Goal: Information Seeking & Learning: Learn about a topic

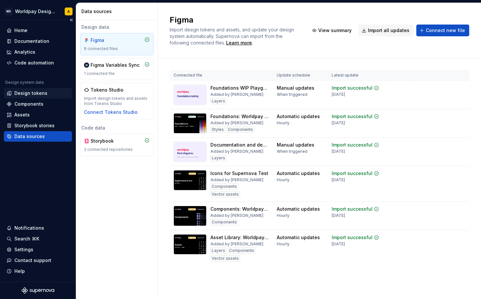
click at [27, 93] on div "Design tokens" at bounding box center [30, 93] width 33 height 7
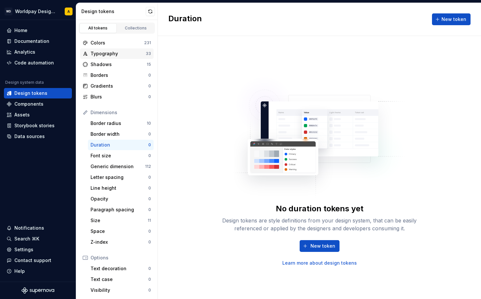
click at [111, 52] on div "Typography" at bounding box center [118, 53] width 55 height 7
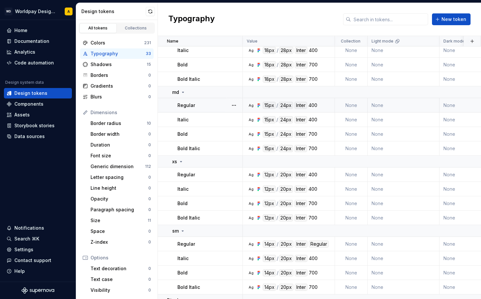
scroll to position [331, 0]
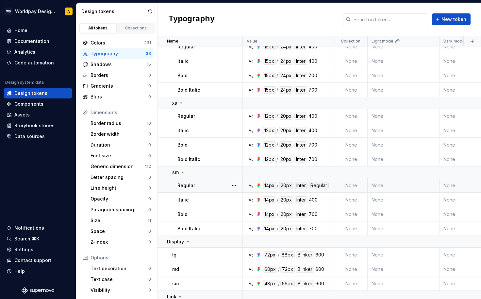
click at [220, 186] on div "Regular" at bounding box center [210, 185] width 65 height 7
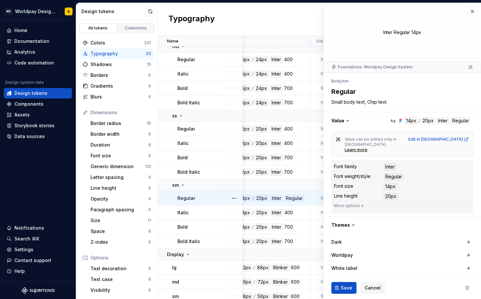
scroll to position [317, 25]
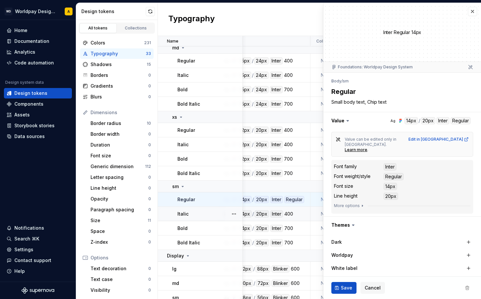
click at [289, 214] on div "400" at bounding box center [289, 213] width 9 height 7
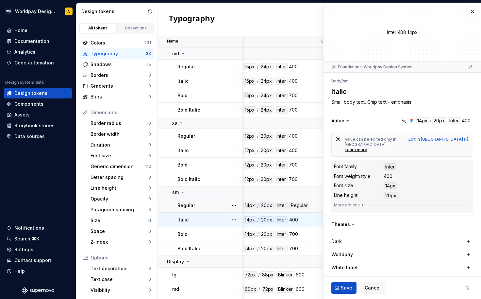
scroll to position [313, 25]
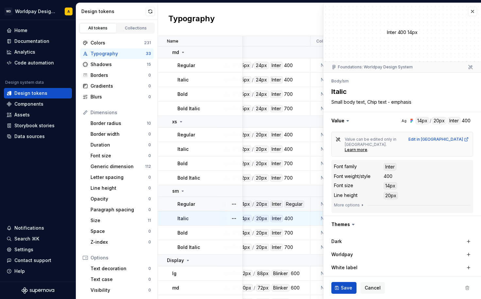
click at [292, 204] on div "Regular" at bounding box center [295, 203] width 20 height 7
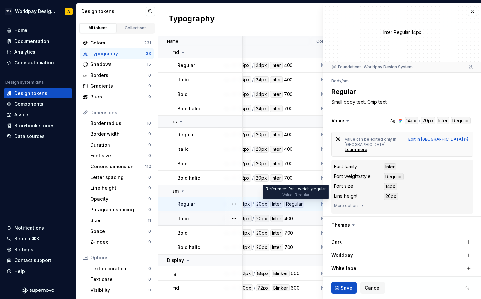
click at [297, 204] on div "Regular" at bounding box center [295, 203] width 20 height 7
click at [452, 121] on button "button" at bounding box center [403, 120] width 158 height 17
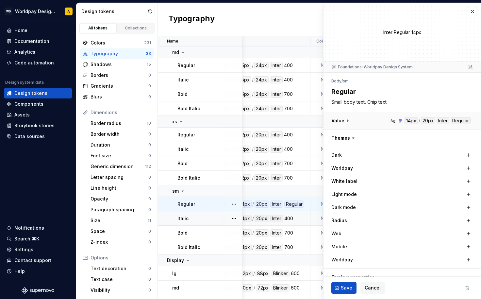
click at [452, 121] on button "button" at bounding box center [403, 120] width 158 height 17
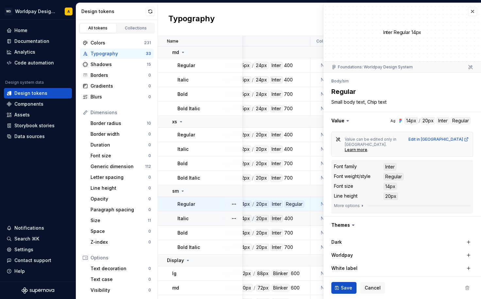
click at [391, 173] on div "Regular" at bounding box center [394, 176] width 20 height 7
click at [406, 173] on dd "Regular" at bounding box center [427, 176] width 87 height 7
click at [445, 139] on div "Edit in Figma" at bounding box center [439, 139] width 61 height 5
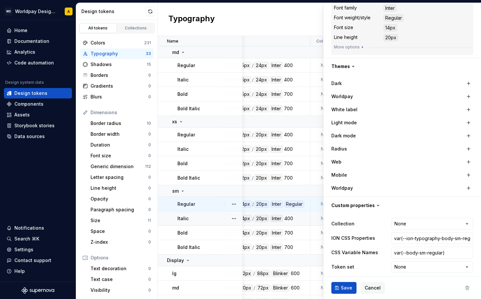
scroll to position [158, 0]
click at [294, 216] on div "Ag 14px / 20px Inter 400" at bounding box center [266, 218] width 87 height 7
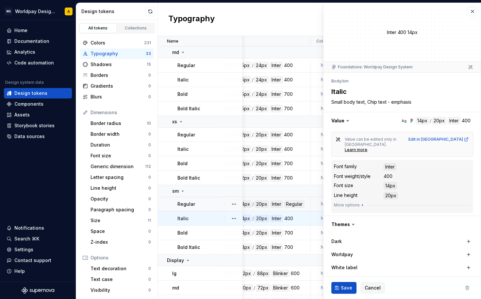
click at [298, 202] on div "Regular" at bounding box center [295, 203] width 20 height 7
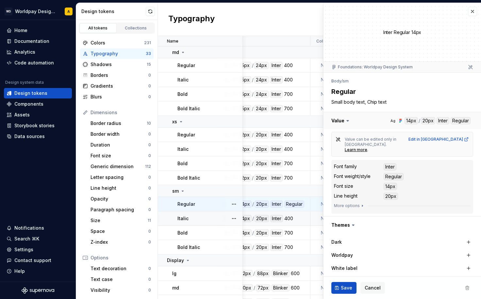
click at [455, 119] on button "button" at bounding box center [403, 120] width 158 height 17
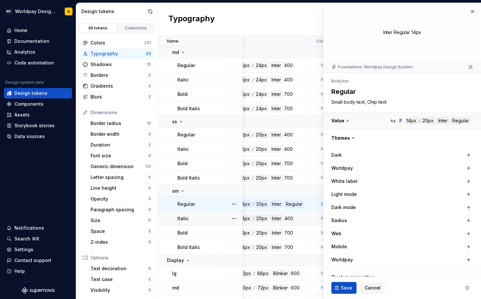
click at [455, 119] on button "button" at bounding box center [403, 120] width 158 height 17
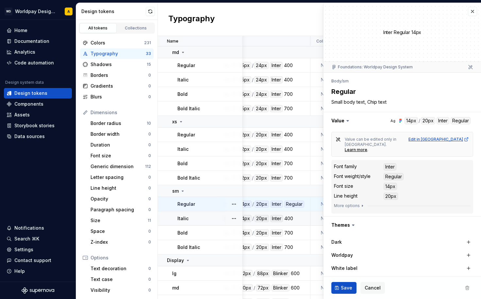
click at [447, 140] on div "Edit in Figma" at bounding box center [439, 139] width 61 height 5
click at [359, 147] on div "Learn more" at bounding box center [356, 149] width 23 height 5
click at [148, 10] on button "button" at bounding box center [150, 11] width 9 height 9
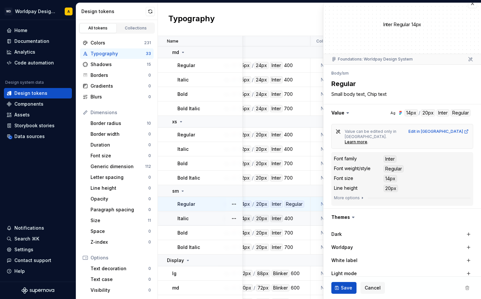
scroll to position [3, 0]
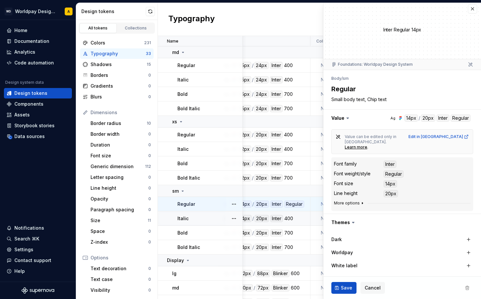
click at [352, 200] on button "More options" at bounding box center [349, 202] width 31 height 5
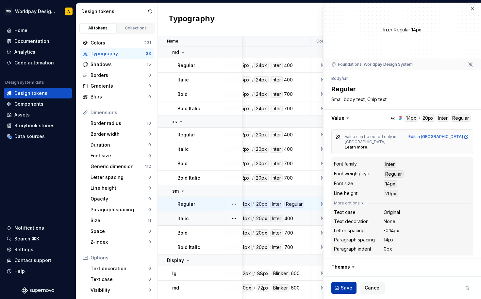
click at [344, 287] on span "Save" at bounding box center [346, 288] width 11 height 7
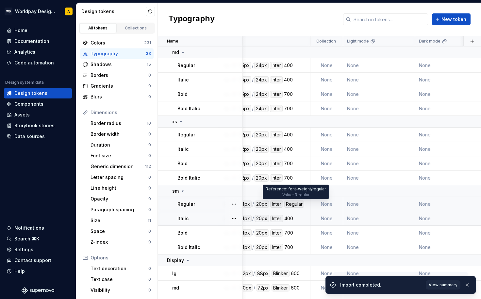
click at [293, 204] on div "Regular" at bounding box center [295, 203] width 20 height 7
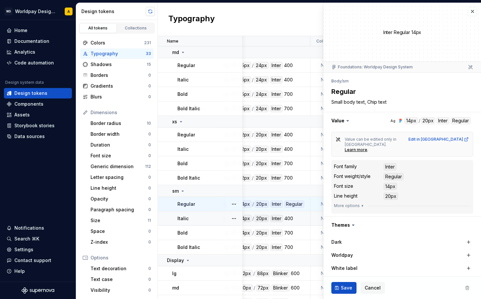
click at [149, 12] on button "button" at bounding box center [150, 11] width 9 height 9
click at [232, 202] on button "button" at bounding box center [234, 204] width 9 height 9
click at [35, 139] on html "WD Worldpay Design System A Home Documentation Analytics Code automation Design…" at bounding box center [240, 149] width 481 height 299
type textarea "*"
click at [32, 137] on div "Data sources" at bounding box center [29, 136] width 30 height 7
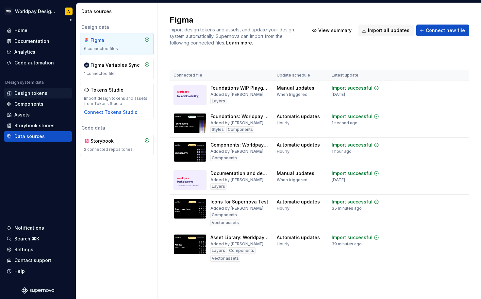
click at [27, 93] on div "Design tokens" at bounding box center [30, 93] width 33 height 7
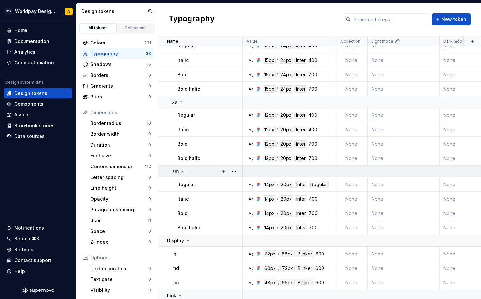
scroll to position [333, 0]
click at [150, 11] on button "button" at bounding box center [150, 11] width 9 height 9
click at [31, 138] on div "Data sources" at bounding box center [29, 136] width 30 height 7
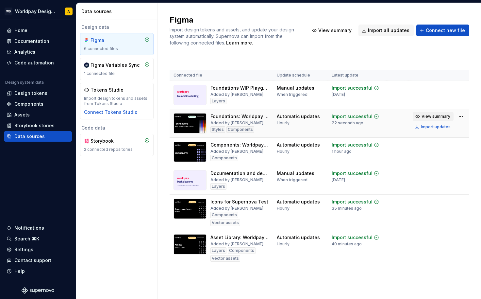
click at [438, 117] on span "View summary" at bounding box center [436, 116] width 29 height 5
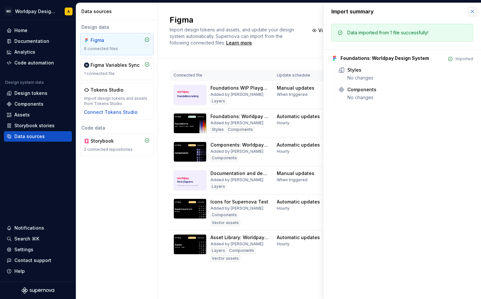
click at [475, 11] on button "button" at bounding box center [472, 11] width 9 height 9
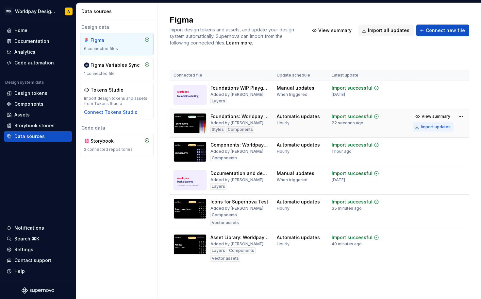
click at [432, 128] on div "Import updates" at bounding box center [436, 126] width 30 height 5
click at [432, 127] on div "Import updates" at bounding box center [436, 126] width 30 height 5
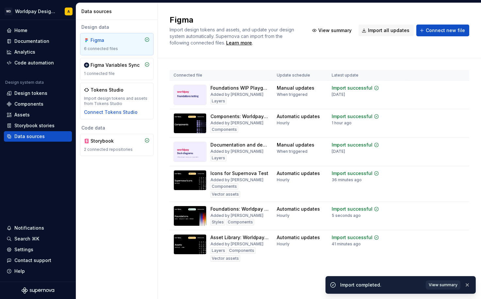
click at [440, 285] on span "View summary" at bounding box center [443, 284] width 29 height 5
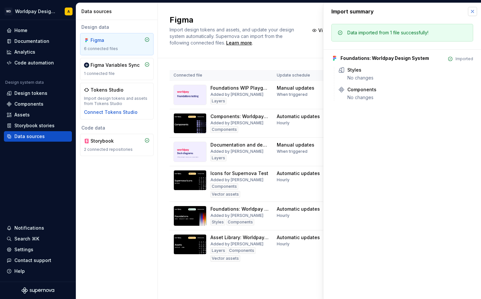
click at [473, 10] on button "button" at bounding box center [472, 11] width 9 height 9
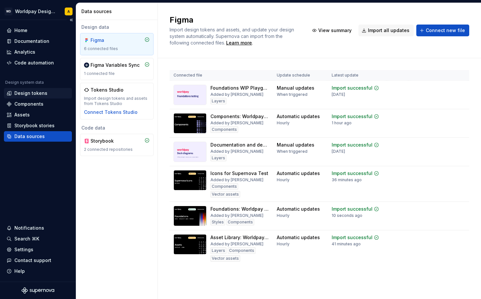
click at [27, 92] on div "Design tokens" at bounding box center [30, 93] width 33 height 7
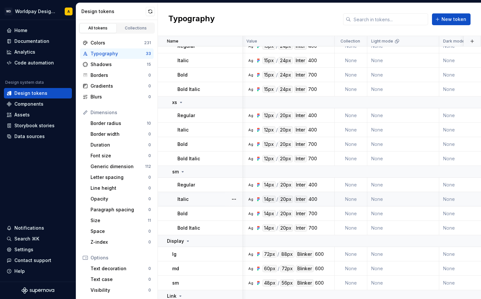
scroll to position [331, 0]
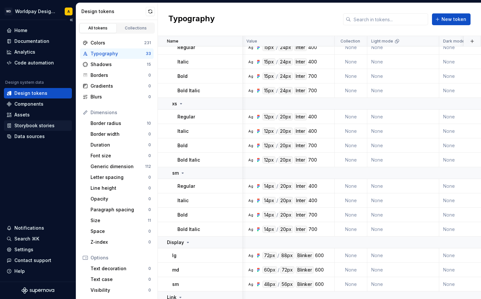
click at [31, 124] on div "Storybook stories" at bounding box center [34, 125] width 40 height 7
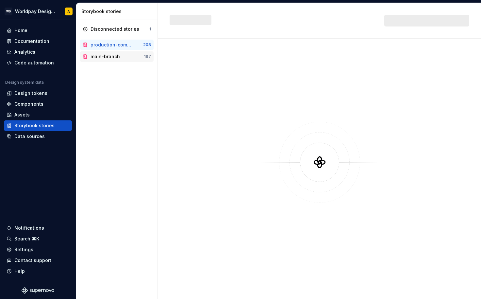
click at [113, 56] on div "main-branch" at bounding box center [105, 56] width 29 height 7
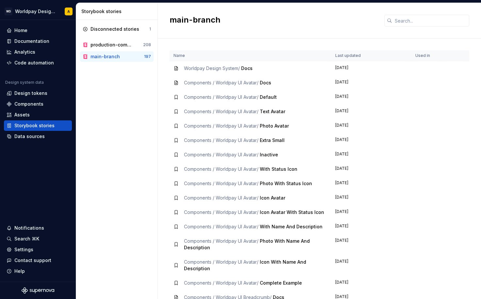
click at [173, 84] on td "Components / Worldpay UI Avatar / Docs" at bounding box center [251, 83] width 162 height 14
click at [178, 82] on icon at bounding box center [176, 83] width 3 height 4
click at [139, 40] on div "production-components 208" at bounding box center [117, 45] width 74 height 10
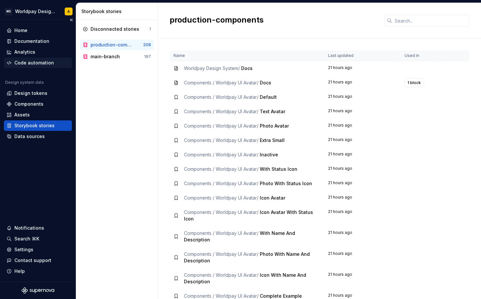
click at [33, 62] on div "Code automation" at bounding box center [34, 63] width 40 height 7
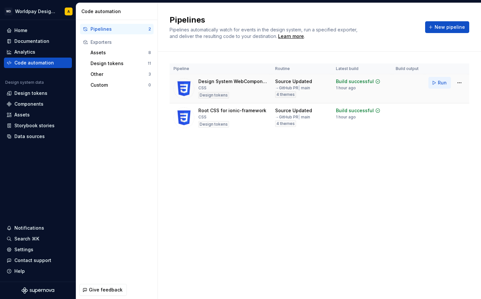
click at [437, 83] on button "Run" at bounding box center [440, 83] width 23 height 12
click at [436, 112] on button "Run" at bounding box center [440, 112] width 23 height 12
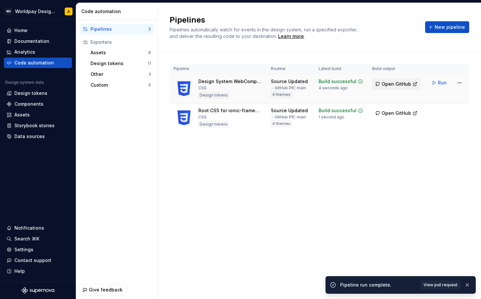
click at [397, 83] on span "Open GitHub" at bounding box center [396, 84] width 29 height 7
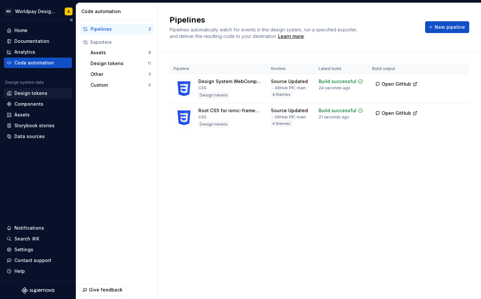
click at [30, 96] on div "Design tokens" at bounding box center [30, 93] width 33 height 7
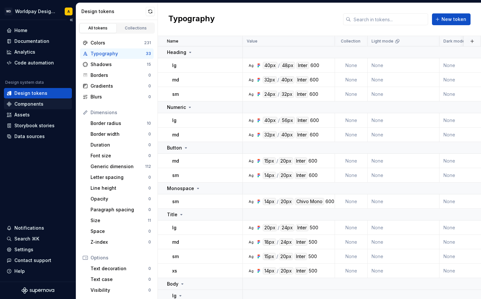
click at [33, 105] on div "Components" at bounding box center [28, 104] width 29 height 7
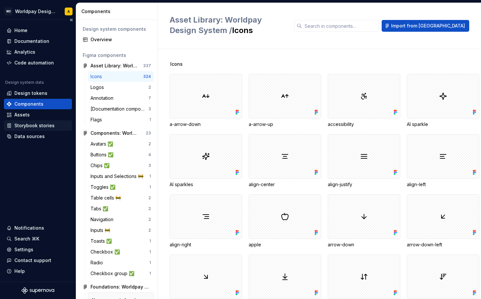
click at [37, 125] on div "Storybook stories" at bounding box center [34, 125] width 40 height 7
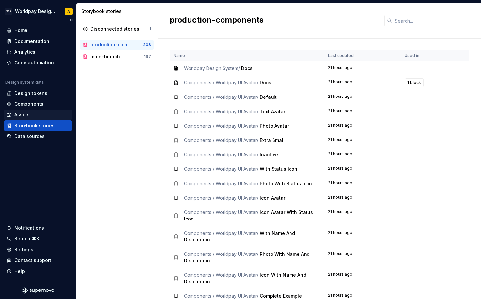
click at [32, 113] on div "Assets" at bounding box center [38, 115] width 63 height 7
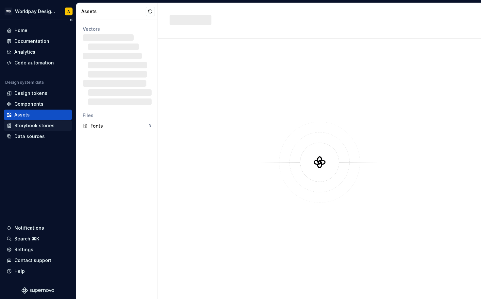
click at [32, 123] on div "Storybook stories" at bounding box center [34, 125] width 40 height 7
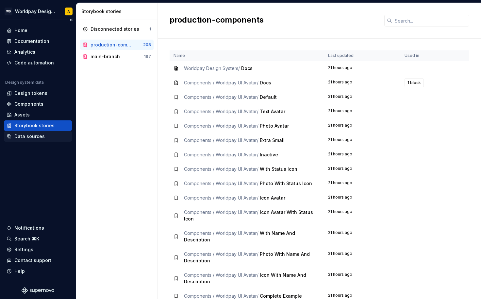
click at [37, 136] on div "Data sources" at bounding box center [29, 136] width 30 height 7
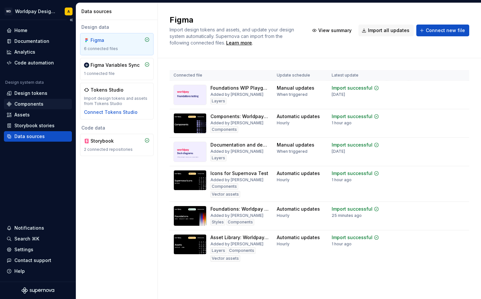
click at [29, 102] on div "Components" at bounding box center [28, 104] width 29 height 7
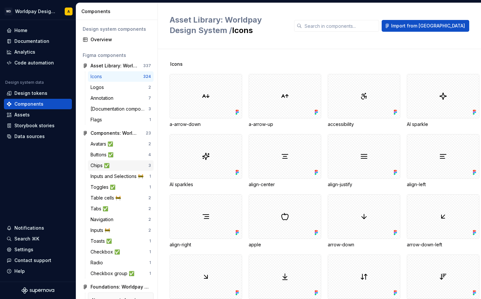
click at [126, 164] on div "Chips ✅" at bounding box center [120, 165] width 58 height 7
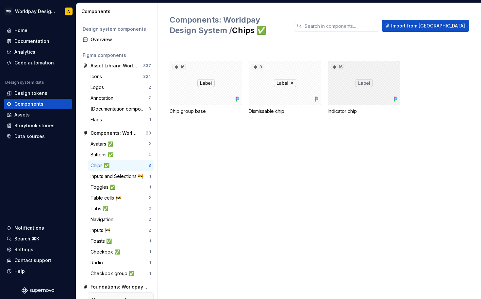
click at [366, 85] on div "16" at bounding box center [364, 83] width 73 height 44
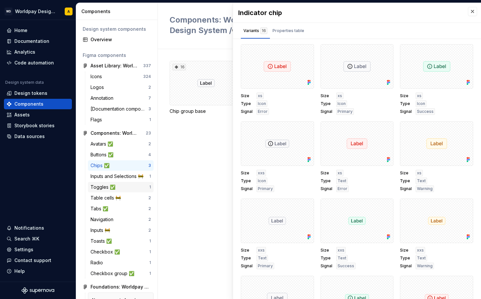
click at [122, 186] on div "Toggles ✅" at bounding box center [120, 187] width 59 height 7
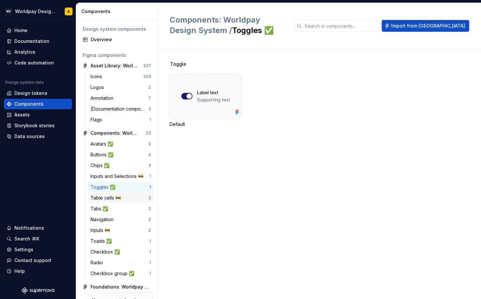
click at [129, 199] on div "Table cells 🚧" at bounding box center [120, 198] width 58 height 7
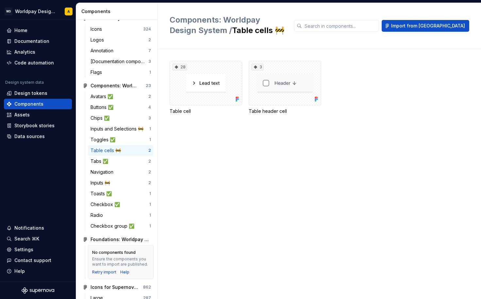
scroll to position [56, 0]
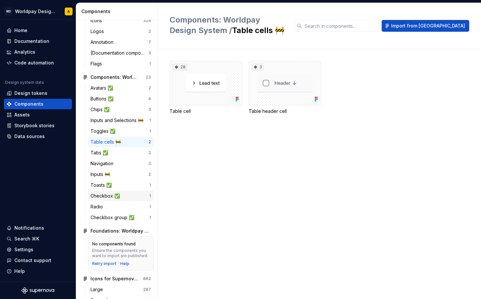
click at [125, 196] on div "Checkbox ✅" at bounding box center [120, 196] width 59 height 7
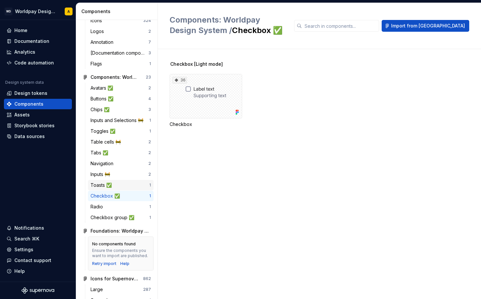
click at [125, 184] on div "Toasts ✅" at bounding box center [120, 185] width 59 height 7
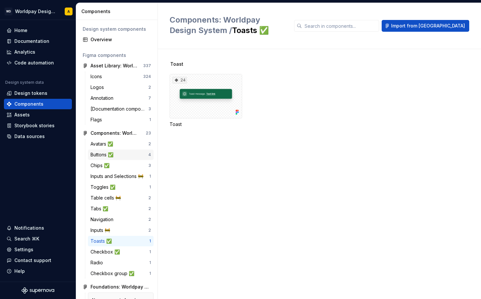
click at [127, 154] on div "Buttons ✅" at bounding box center [120, 154] width 58 height 7
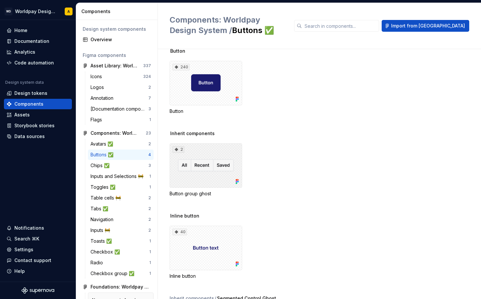
scroll to position [15, 0]
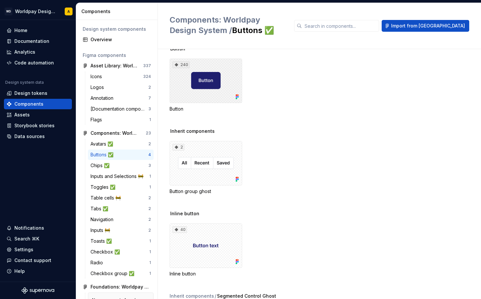
click at [197, 78] on div "240" at bounding box center [206, 81] width 73 height 44
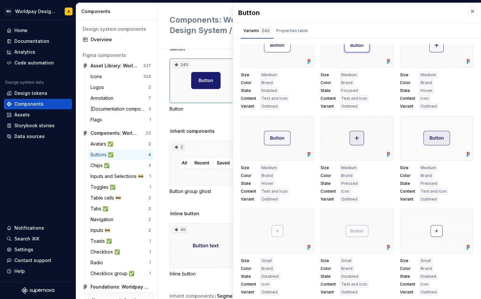
scroll to position [3510, 0]
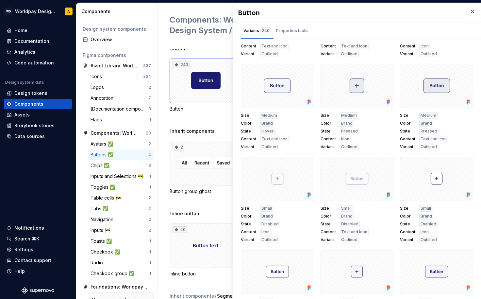
click at [206, 136] on div "Inherit components 2 Button group ghost" at bounding box center [326, 169] width 312 height 82
click at [205, 128] on div "Button 240 Button" at bounding box center [326, 86] width 312 height 82
click at [468, 12] on button "button" at bounding box center [472, 11] width 9 height 9
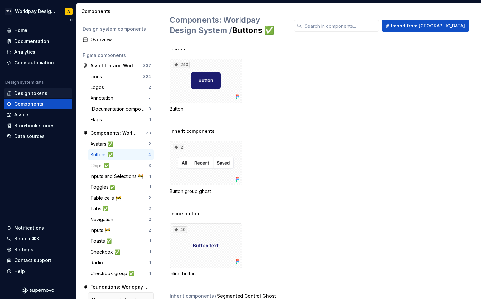
click at [30, 94] on div "Design tokens" at bounding box center [30, 93] width 33 height 7
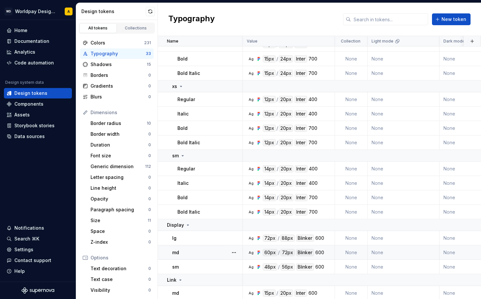
scroll to position [350, 0]
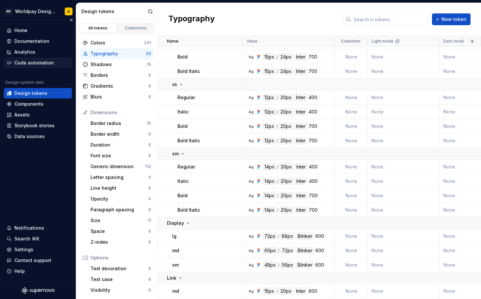
click at [35, 63] on div "Code automation" at bounding box center [34, 63] width 40 height 7
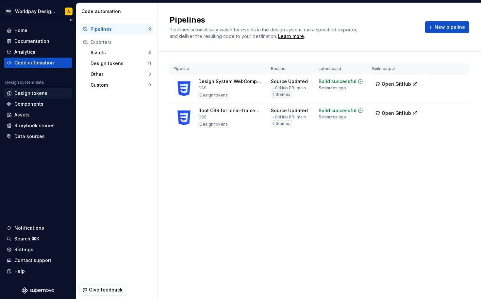
click at [22, 92] on div "Design tokens" at bounding box center [30, 93] width 33 height 7
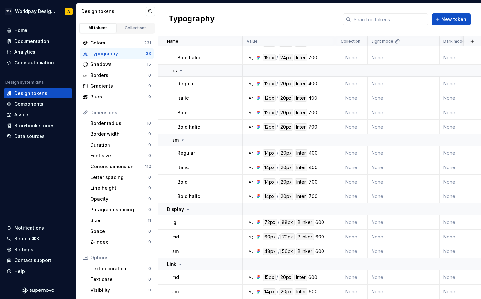
scroll to position [365, 0]
click at [23, 64] on div "Code automation" at bounding box center [34, 63] width 40 height 7
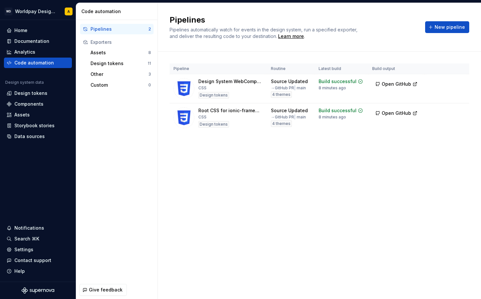
click at [235, 170] on div "Pipelines Pipelines automatically watch for events in the design system, run a …" at bounding box center [319, 151] width 323 height 296
